Goal: Navigation & Orientation: Find specific page/section

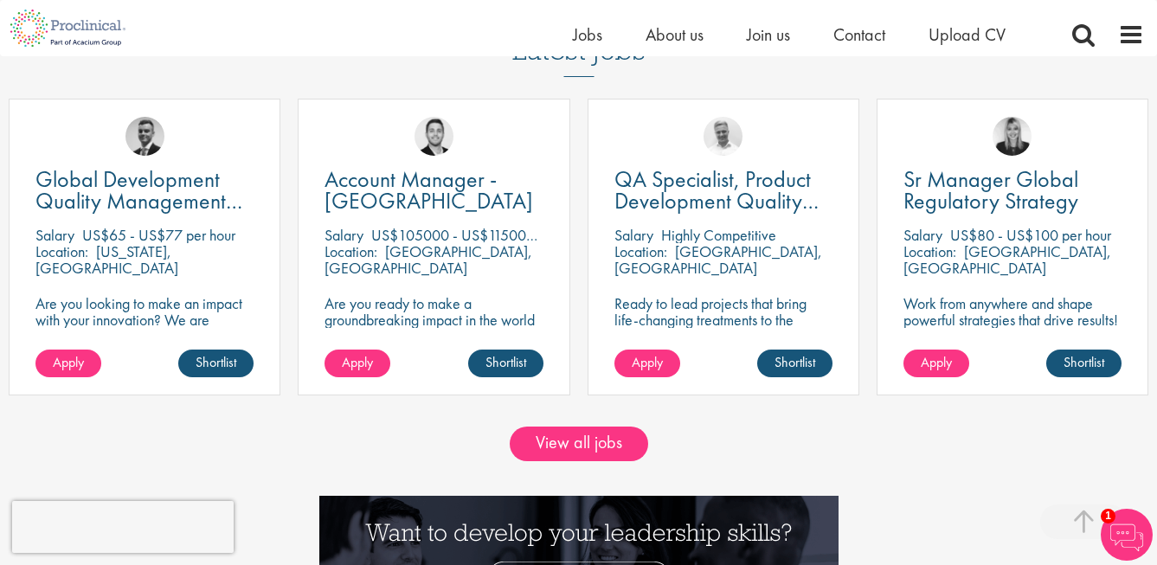
scroll to position [1440, 0]
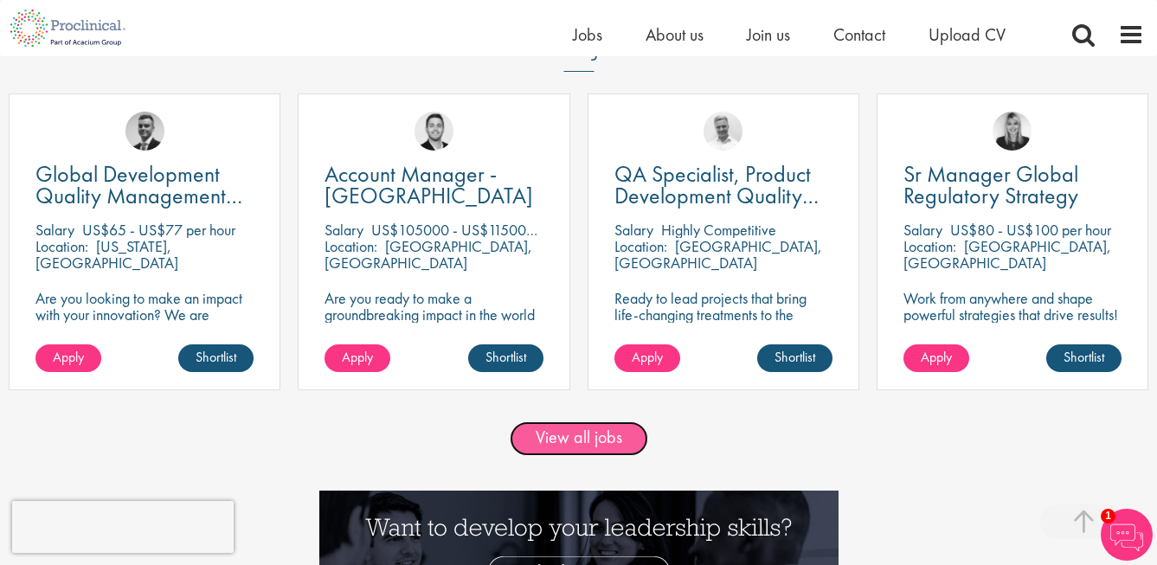
click at [551, 444] on link "View all jobs" at bounding box center [579, 438] width 138 height 35
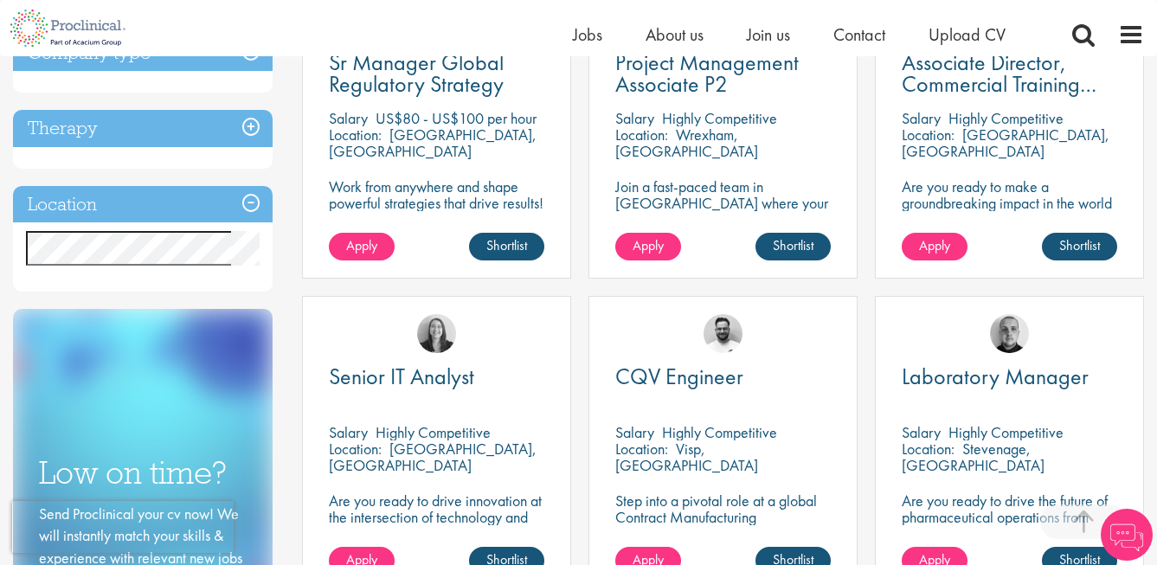
scroll to position [724, 0]
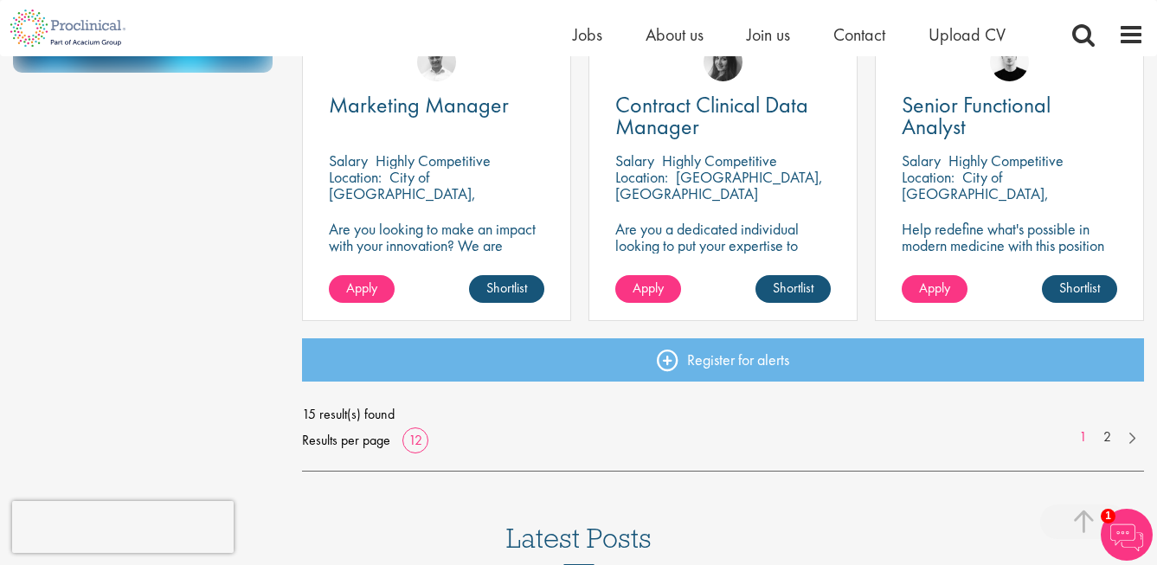
scroll to position [1310, 0]
